Goal: Transaction & Acquisition: Purchase product/service

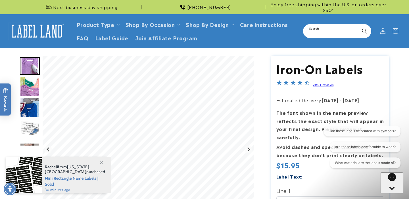
click at [314, 30] on input "Search" at bounding box center [336, 31] width 67 height 13
type input "**********"
click at [358, 25] on button "Search" at bounding box center [364, 31] width 12 height 12
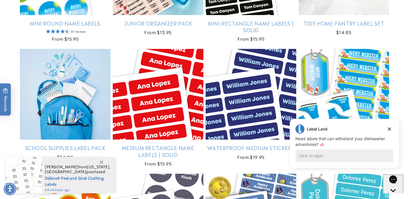
scroll to position [336, 0]
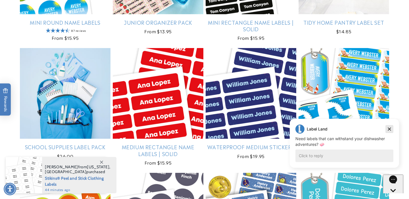
click at [389, 127] on icon "Dismiss campaign" at bounding box center [389, 128] width 6 height 7
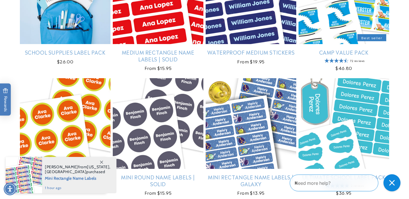
scroll to position [453, 0]
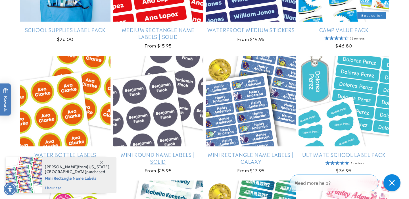
click at [171, 151] on link "Mini Round Name Labels | Solid" at bounding box center [158, 157] width 91 height 13
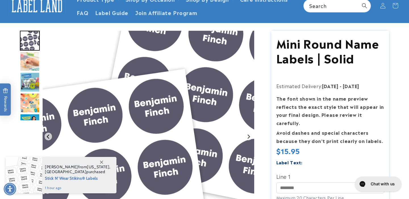
scroll to position [34, 0]
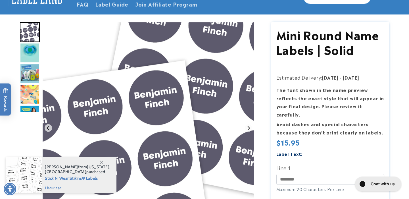
click at [30, 51] on img "Go to slide 2" at bounding box center [30, 53] width 20 height 20
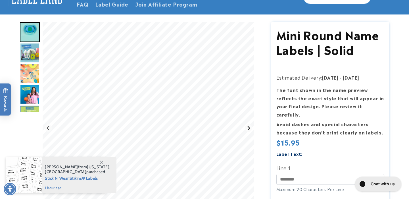
click at [247, 131] on button "Next slide" at bounding box center [249, 128] width 8 height 8
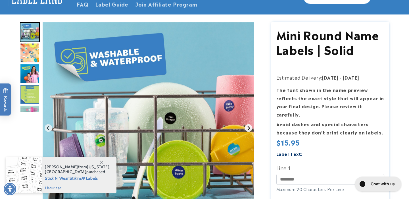
click at [247, 131] on button "Next slide" at bounding box center [249, 128] width 8 height 8
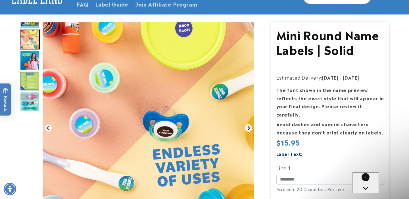
scroll to position [0, 0]
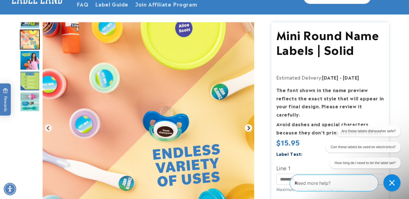
click at [247, 131] on button "Next slide" at bounding box center [249, 128] width 8 height 8
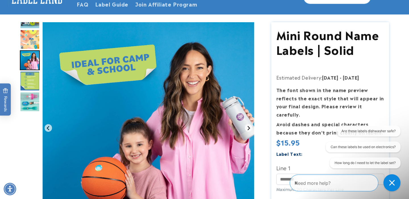
click at [247, 131] on button "Next slide" at bounding box center [249, 128] width 8 height 8
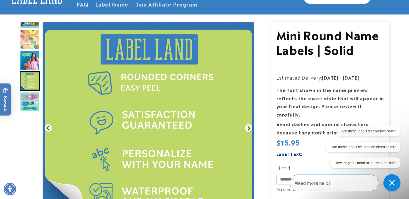
click at [247, 131] on button "Next slide" at bounding box center [249, 128] width 8 height 8
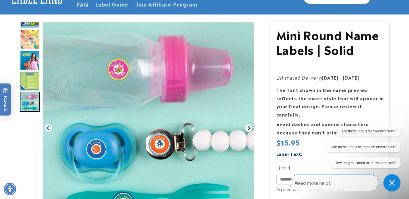
click at [247, 131] on button "Go to first slide" at bounding box center [249, 128] width 8 height 8
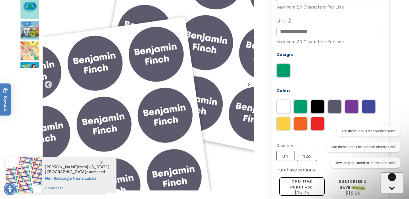
scroll to position [217, 0]
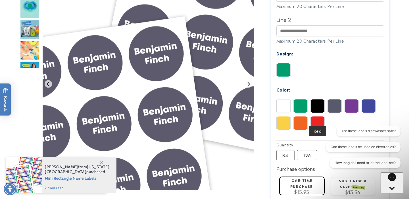
click at [321, 116] on img at bounding box center [318, 123] width 14 height 14
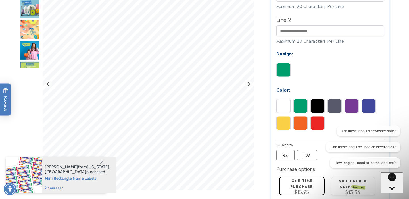
click at [366, 99] on img at bounding box center [369, 106] width 14 height 14
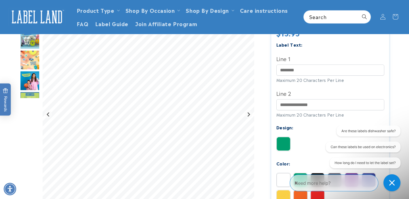
scroll to position [0, 0]
